Goal: Find specific page/section: Find specific page/section

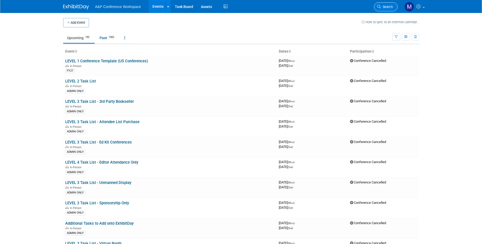
click at [383, 7] on span "Search" at bounding box center [387, 7] width 12 height 4
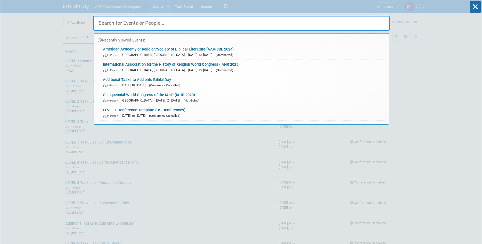
paste input "IAHR"
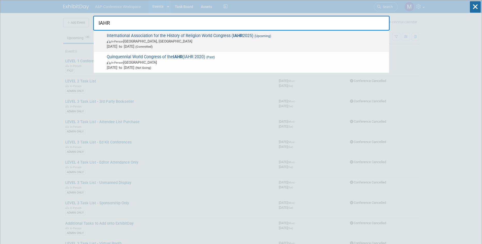
type input "IAHR"
click at [233, 37] on span "International Association for the History of Religion World Congress ( IAHR 202…" at bounding box center [245, 41] width 281 height 16
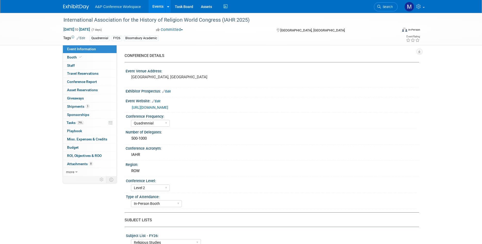
select select "Quadrennial"
select select "Level 2"
select select "In-Person Booth"
select select "Religious Studies"
select select "Bloomsbury Academic"
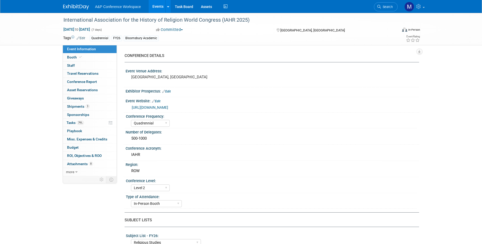
select select "[PERSON_NAME]"
select select "Networking/Commissioning"
drag, startPoint x: 64, startPoint y: 19, endPoint x: 219, endPoint y: 19, distance: 155.5
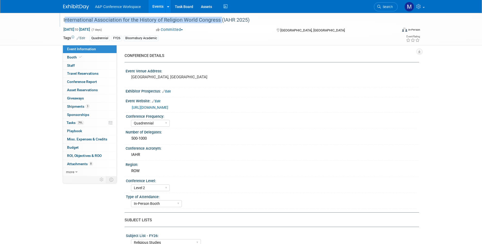
click at [219, 19] on div "International Association for the History of Religion World Congress (IAHR 2025)" at bounding box center [226, 19] width 328 height 9
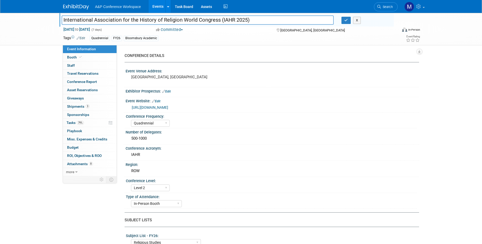
drag, startPoint x: 63, startPoint y: 21, endPoint x: 220, endPoint y: 22, distance: 157.0
click at [220, 22] on input "International Association for the History of Religion World Congress (IAHR 2025)" at bounding box center [198, 19] width 272 height 9
